Goal: Understand process/instructions

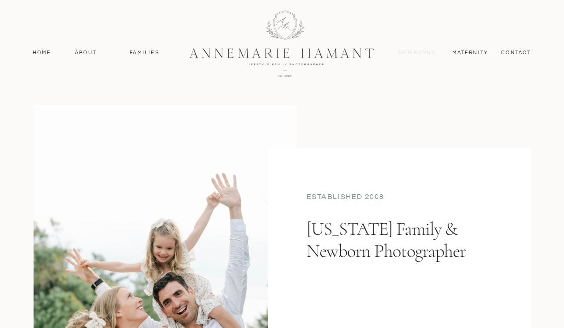
click at [425, 55] on nav "Newborns" at bounding box center [417, 53] width 44 height 8
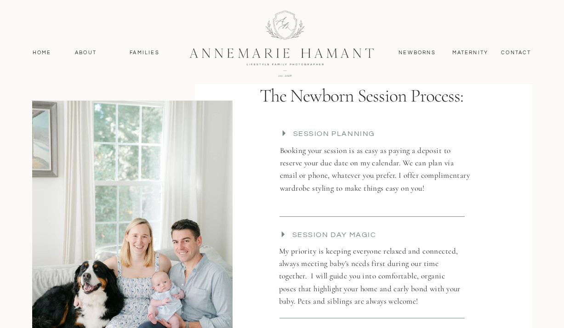
scroll to position [1542, 0]
click at [364, 135] on p "Session planning" at bounding box center [375, 136] width 164 height 16
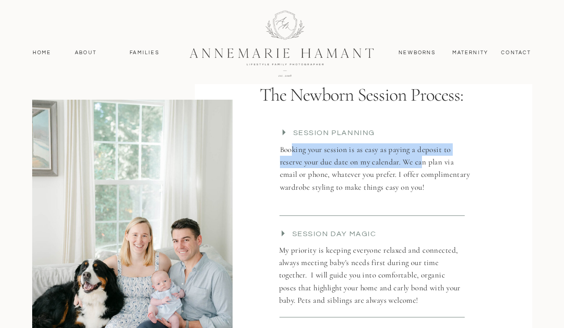
drag, startPoint x: 290, startPoint y: 151, endPoint x: 421, endPoint y: 163, distance: 131.0
click at [421, 163] on p "Booking your session is as easy as paying a deposit to reserve your due date on…" at bounding box center [375, 174] width 190 height 63
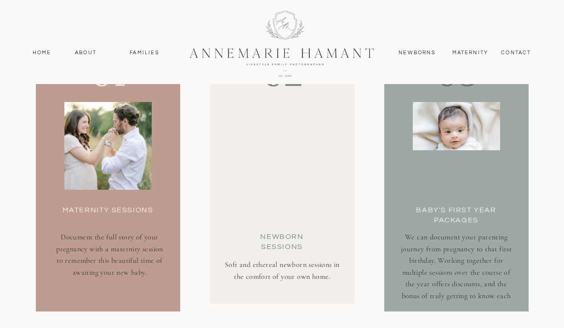
scroll to position [3320, 0]
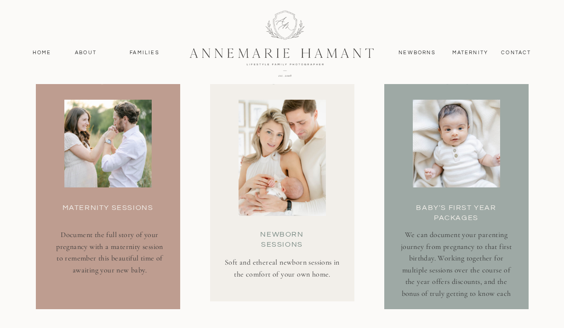
click at [287, 236] on h3 "Newborn Sessions" at bounding box center [282, 238] width 72 height 18
